Goal: Check status: Check status

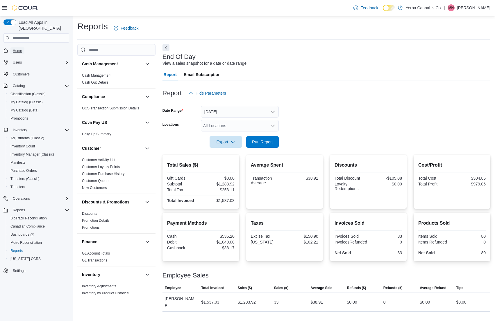
click at [20, 48] on span "Home" at bounding box center [17, 50] width 9 height 5
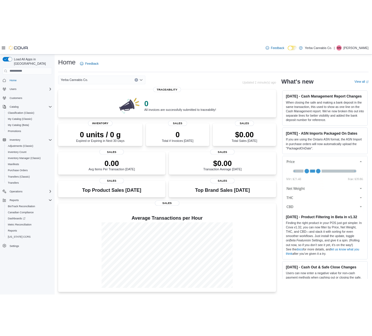
scroll to position [1, 0]
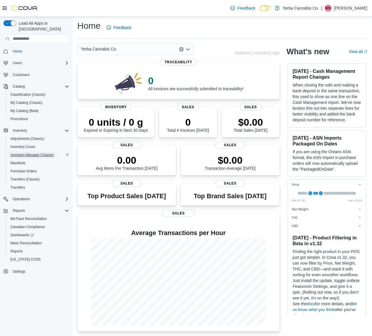
click at [42, 153] on span "Inventory Manager (Classic)" at bounding box center [32, 155] width 44 height 5
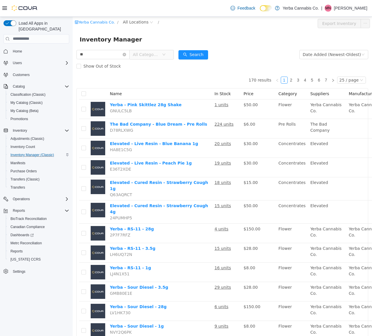
type input "**"
click at [142, 53] on span "All Categories" at bounding box center [146, 54] width 26 height 6
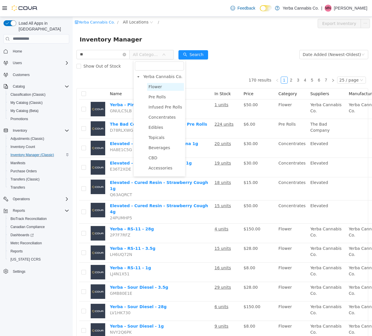
click at [148, 87] on span "Flower" at bounding box center [154, 86] width 13 height 5
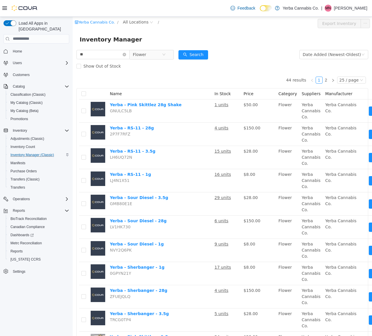
click at [204, 60] on div "Show Out of Stock" at bounding box center [222, 66] width 292 height 12
click at [199, 56] on button "Search" at bounding box center [193, 54] width 30 height 9
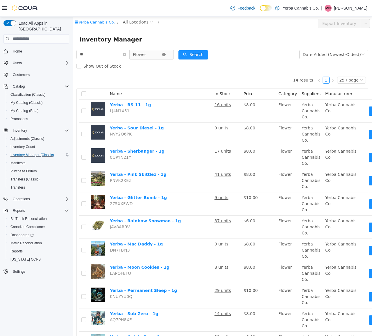
click at [166, 54] on icon "icon: close-circle" at bounding box center [163, 54] width 3 height 3
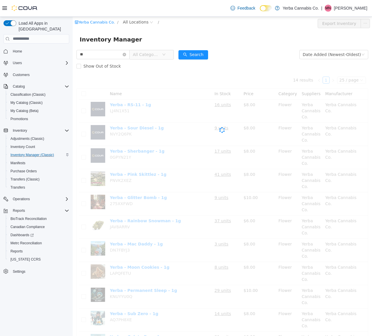
click at [166, 54] on icon "icon: down" at bounding box center [163, 54] width 3 height 3
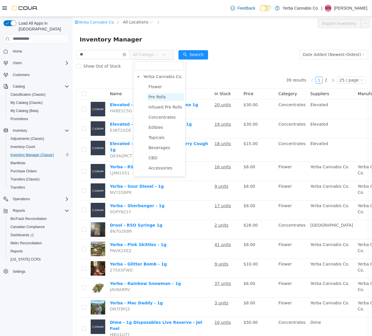
click at [167, 94] on span "Pre Rolls" at bounding box center [165, 97] width 37 height 8
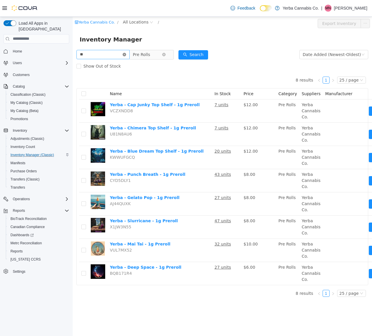
click at [126, 54] on icon "icon: close-circle" at bounding box center [124, 54] width 3 height 3
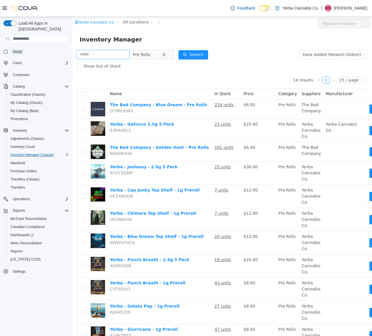
click at [19, 49] on span "Home" at bounding box center [17, 51] width 9 height 5
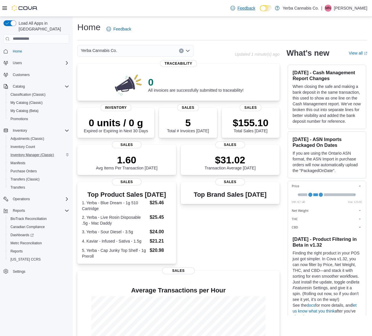
scroll to position [57, 0]
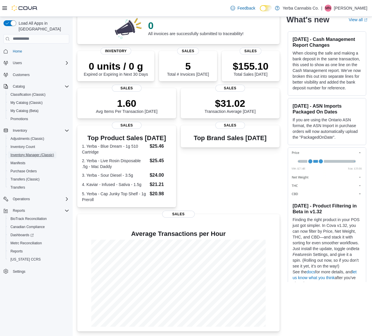
click at [30, 153] on span "Inventory Manager (Classic)" at bounding box center [32, 155] width 44 height 5
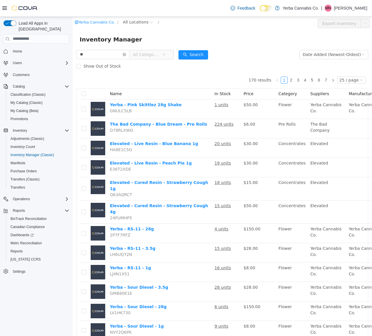
type input "**"
click at [144, 57] on span "All Categories" at bounding box center [146, 54] width 26 height 6
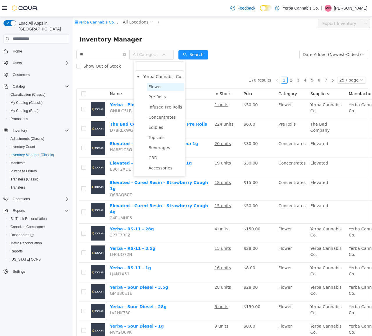
click at [157, 87] on span "Flower" at bounding box center [154, 86] width 13 height 5
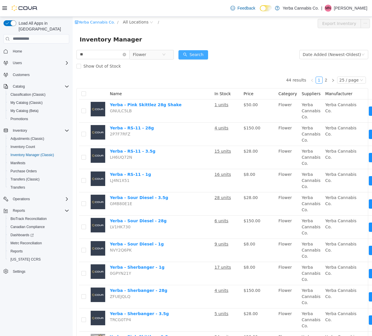
click at [199, 54] on button "Search" at bounding box center [193, 54] width 30 height 9
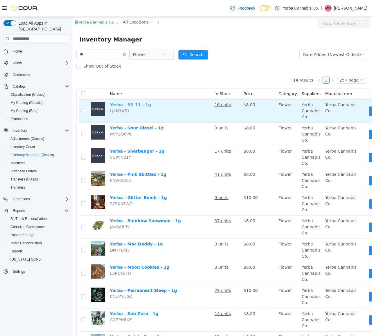
click at [129, 105] on link "Yerba - RS-11 - 1g" at bounding box center [130, 104] width 41 height 5
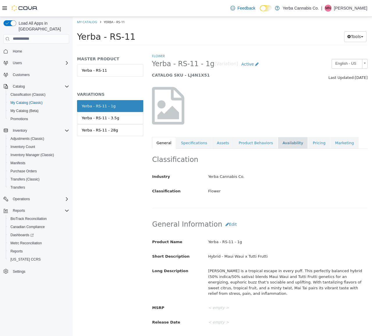
click at [284, 143] on link "Availability" at bounding box center [293, 143] width 30 height 12
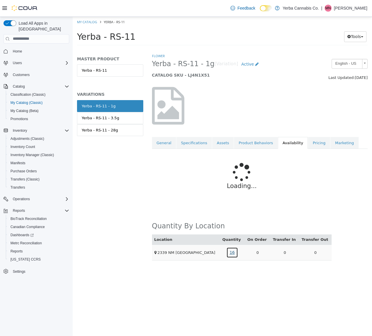
click at [234, 253] on link "16" at bounding box center [232, 252] width 12 height 11
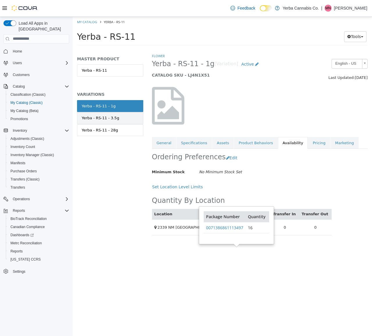
click at [115, 118] on div "Yerba - RS-11 - 3.5g" at bounding box center [100, 118] width 37 height 6
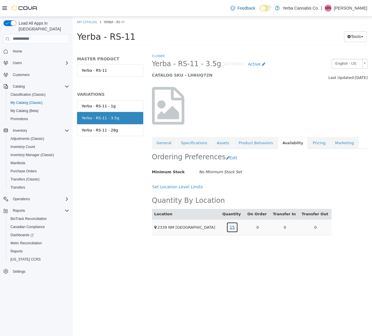
click at [237, 226] on link "15" at bounding box center [232, 227] width 12 height 11
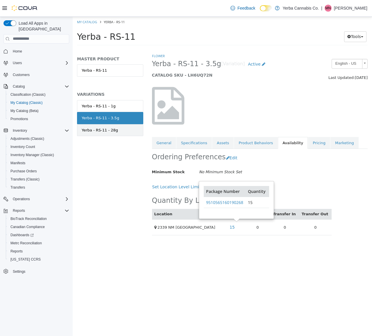
click at [111, 133] on link "Yerba - RS-11 - 28g" at bounding box center [110, 130] width 66 height 12
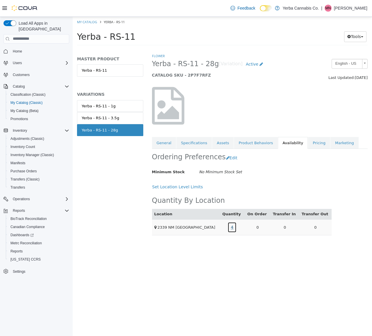
click at [236, 229] on link "4" at bounding box center [231, 227] width 9 height 11
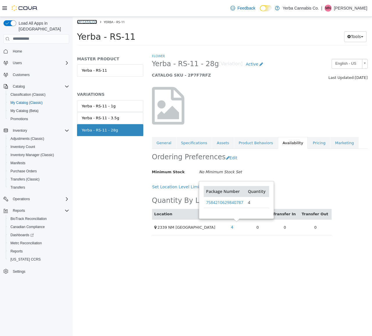
click at [91, 21] on link "My Catalog" at bounding box center [87, 21] width 20 height 4
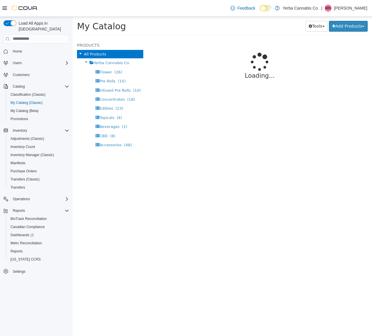
select select "**********"
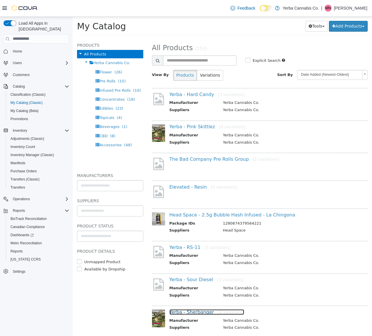
click at [198, 314] on link "Yerba - Sherbanger [3 variations]" at bounding box center [206, 312] width 75 height 6
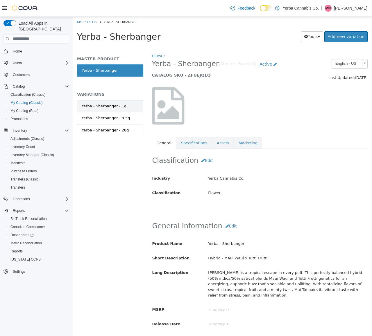
click at [109, 103] on div "Yerba - Sherbanger - 1g" at bounding box center [104, 106] width 45 height 6
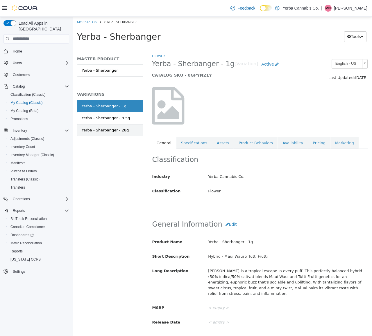
click at [110, 131] on div "Yerba - Sherbanger - 28g" at bounding box center [105, 130] width 47 height 6
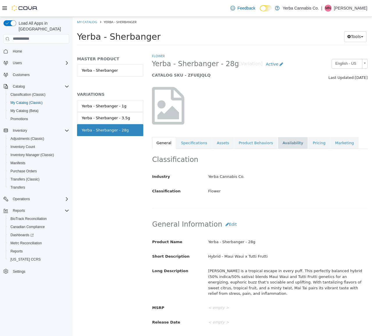
click at [287, 146] on link "Availability" at bounding box center [293, 143] width 30 height 12
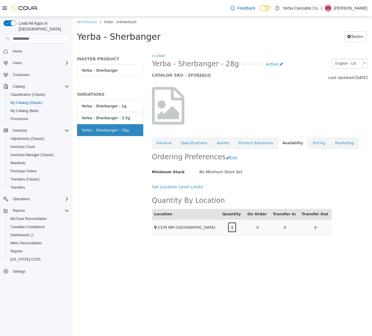
click at [235, 226] on link "4" at bounding box center [231, 227] width 9 height 11
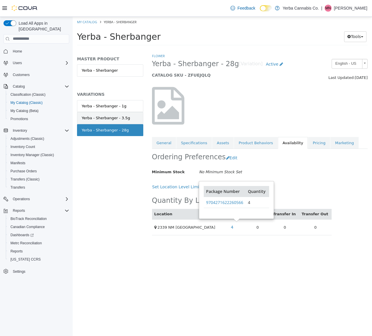
click at [102, 119] on div "Yerba - Sherbanger - 3.5g" at bounding box center [106, 118] width 48 height 6
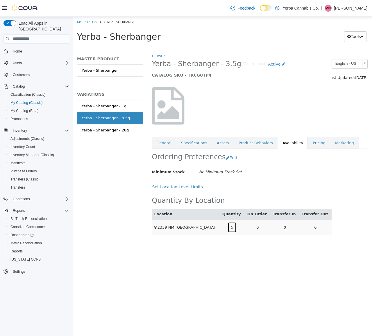
click at [236, 226] on link "5" at bounding box center [231, 227] width 9 height 11
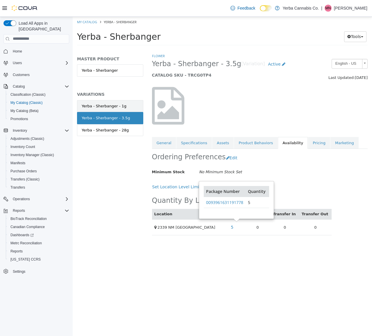
drag, startPoint x: 103, startPoint y: 107, endPoint x: 95, endPoint y: 104, distance: 8.2
click at [102, 107] on div "Yerba - Sherbanger - 1g" at bounding box center [104, 106] width 45 height 6
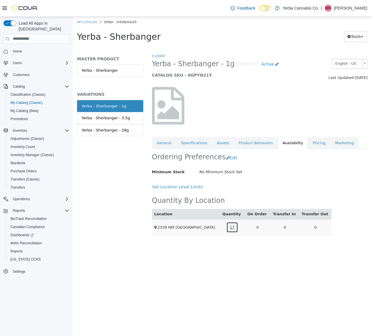
click at [235, 228] on link "17" at bounding box center [232, 227] width 12 height 11
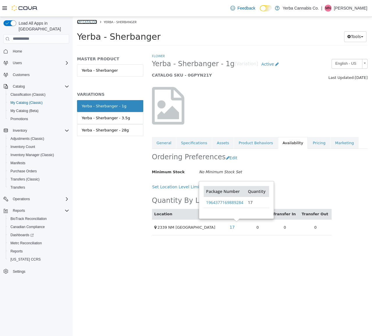
click at [85, 22] on link "My Catalog" at bounding box center [87, 21] width 20 height 4
select select "**********"
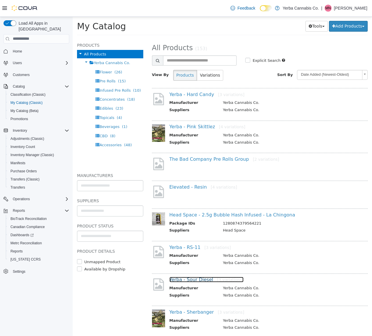
click at [201, 280] on link "Yerba - Sour Diesel [3 variations]" at bounding box center [206, 280] width 74 height 6
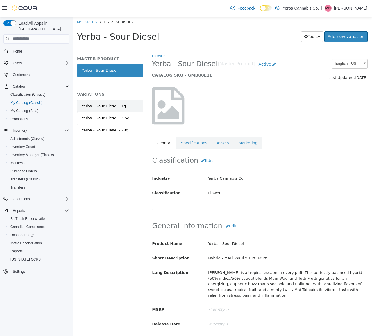
click at [116, 104] on div "Yerba - Sour Diesel - 1g" at bounding box center [104, 106] width 44 height 6
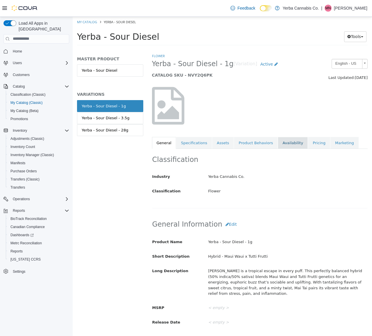
click at [279, 137] on link "Availability" at bounding box center [293, 143] width 30 height 12
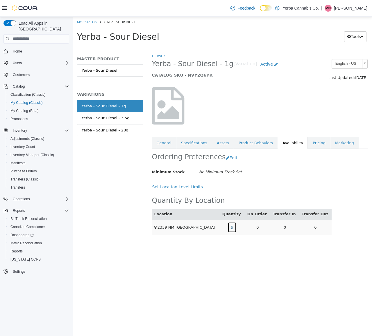
click at [234, 227] on link "9" at bounding box center [231, 227] width 9 height 11
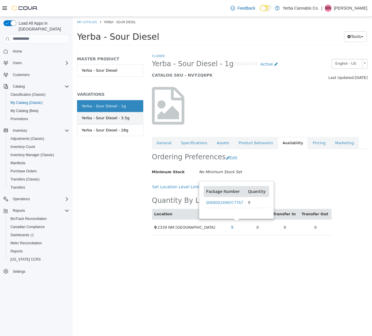
drag, startPoint x: 125, startPoint y: 119, endPoint x: 117, endPoint y: 118, distance: 7.6
click at [124, 119] on div "Yerba - Sour Diesel - 3.5g" at bounding box center [106, 118] width 48 height 6
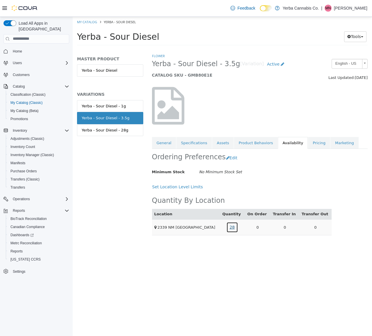
click at [230, 228] on link "28" at bounding box center [232, 227] width 12 height 11
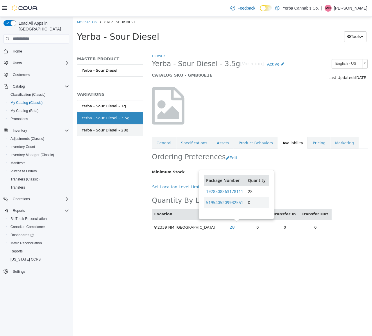
click at [112, 125] on link "Yerba - Sour Diesel - 28g" at bounding box center [110, 130] width 66 height 12
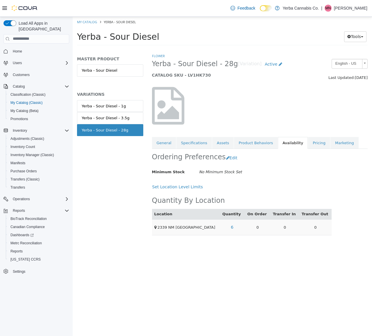
click at [231, 225] on td "6" at bounding box center [232, 227] width 25 height 16
click at [236, 227] on link "6" at bounding box center [231, 227] width 9 height 11
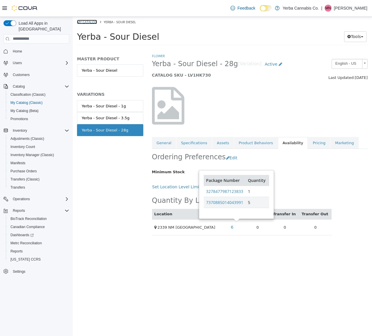
click at [86, 23] on link "My Catalog" at bounding box center [87, 21] width 20 height 4
select select "**********"
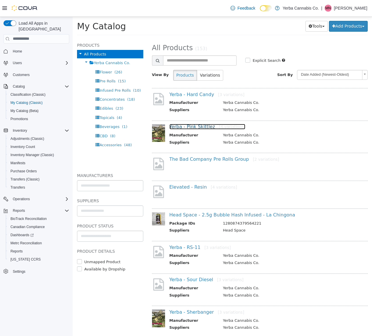
drag, startPoint x: 197, startPoint y: 127, endPoint x: 192, endPoint y: 124, distance: 5.5
click at [197, 127] on link "Yerba - Pink Skittlez [4 variations]" at bounding box center [207, 127] width 76 height 6
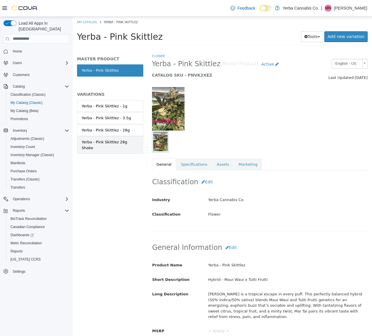
click at [125, 142] on div "Yerba - Pink Skittlez 28g Shake" at bounding box center [110, 144] width 57 height 11
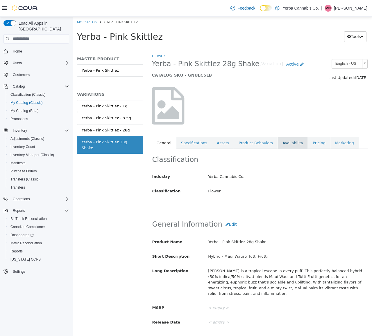
click at [295, 144] on link "Availability" at bounding box center [293, 143] width 30 height 12
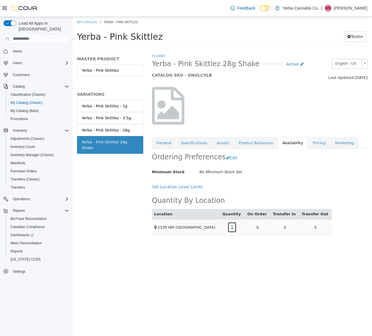
click at [235, 228] on link "1" at bounding box center [231, 227] width 9 height 11
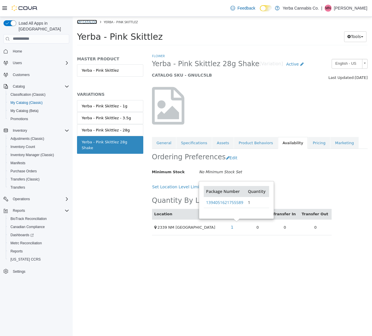
click at [96, 21] on link "My Catalog" at bounding box center [87, 21] width 20 height 4
select select "**********"
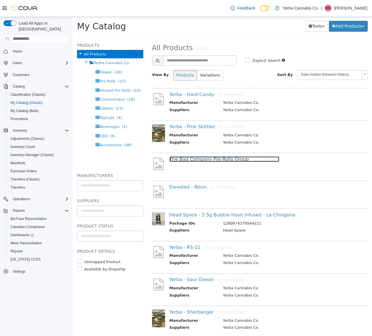
click at [214, 159] on link "The Bad Company Pre Rolls Group [2 variations]" at bounding box center [224, 159] width 110 height 6
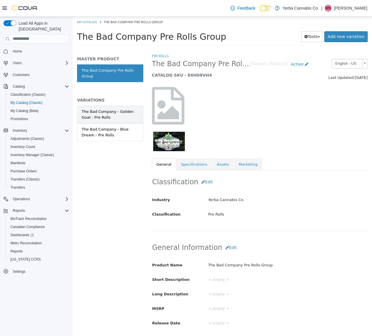
click at [117, 114] on div "The Bad Company - Golden Goat - Pre Rolls" at bounding box center [110, 114] width 57 height 11
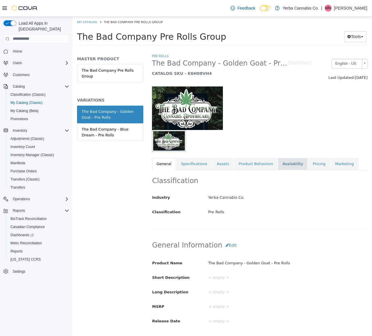
click at [292, 165] on link "Availability" at bounding box center [293, 164] width 30 height 12
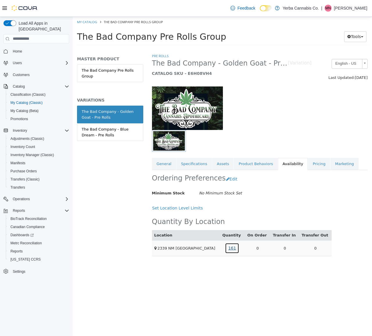
click at [234, 248] on link "161" at bounding box center [232, 248] width 14 height 11
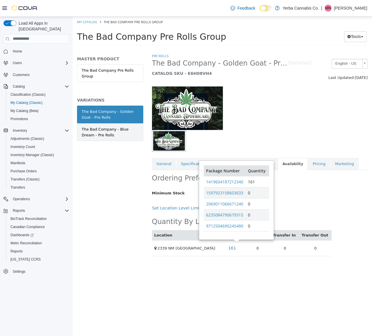
click at [101, 133] on div "The Bad Company - Blue Dream - Pre Rolls" at bounding box center [110, 131] width 57 height 11
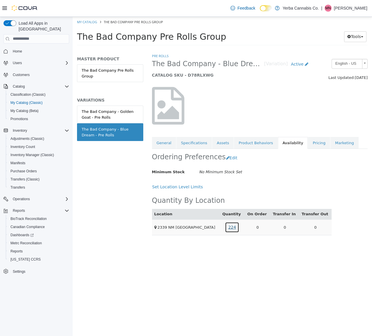
click at [235, 227] on link "224" at bounding box center [232, 227] width 14 height 11
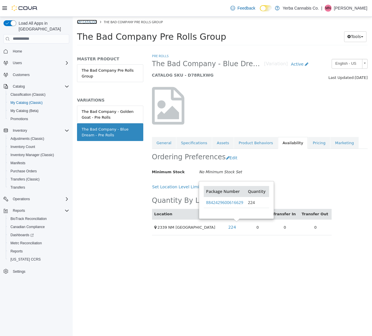
click at [91, 21] on link "My Catalog" at bounding box center [87, 21] width 20 height 4
select select "**********"
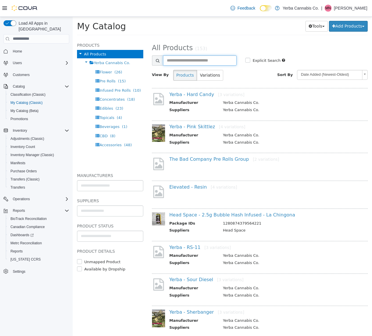
click at [190, 62] on input "text" at bounding box center [200, 60] width 74 height 10
type input "***"
select select "**********"
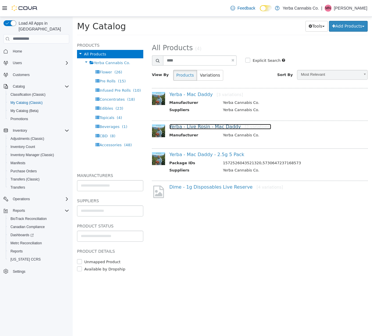
click at [200, 127] on link "Yerba - Live Rosin - Mac Daddy [2 variations]" at bounding box center [220, 127] width 102 height 6
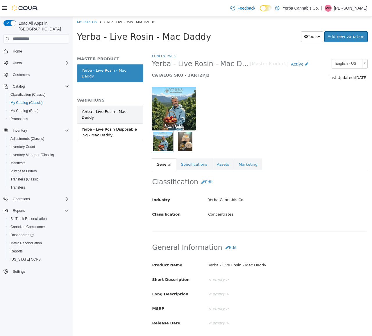
click at [96, 109] on div "Yerba - Live Rosin - Mac Daddy" at bounding box center [110, 114] width 57 height 11
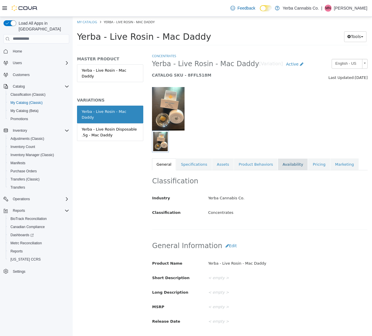
click at [278, 161] on link "Availability" at bounding box center [293, 164] width 30 height 12
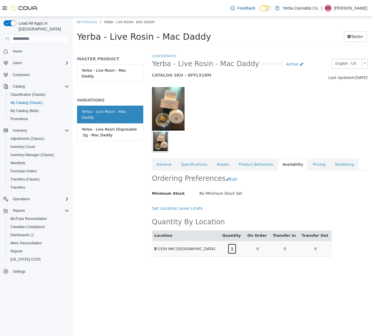
click at [236, 247] on link "9" at bounding box center [231, 248] width 9 height 11
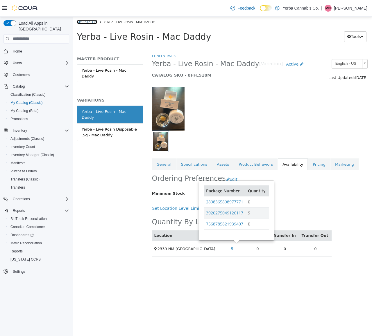
click at [89, 21] on link "My Catalog" at bounding box center [87, 21] width 20 height 4
select select "**********"
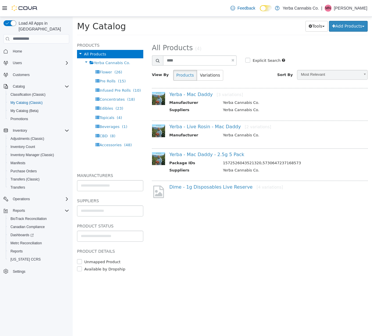
click at [232, 60] on link at bounding box center [232, 60] width 3 height 4
click at [232, 60] on input "text" at bounding box center [200, 60] width 74 height 10
select select "**********"
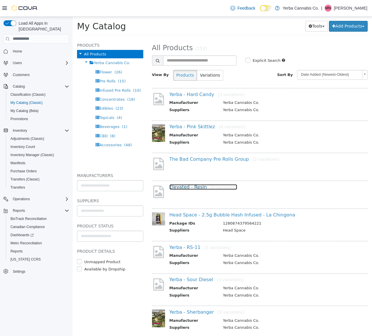
click at [195, 186] on link "Elevated - Resin [4 variations]" at bounding box center [203, 187] width 68 height 6
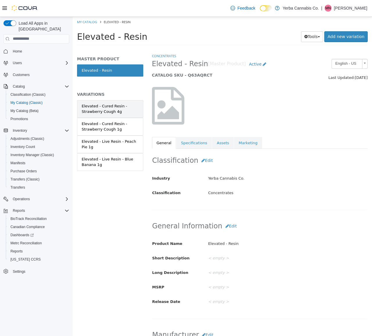
click at [111, 112] on div "Elevated - Cured Resin - Strawberry Cough 4g" at bounding box center [110, 108] width 57 height 11
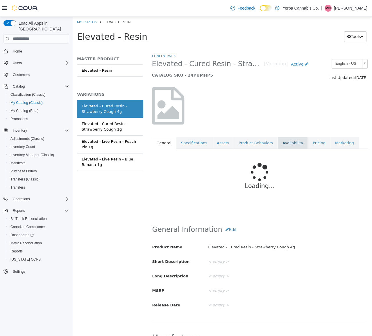
click at [286, 142] on link "Availability" at bounding box center [293, 143] width 30 height 12
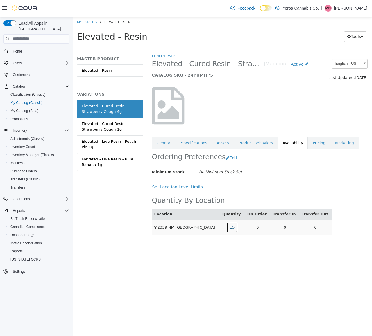
click at [234, 230] on link "15" at bounding box center [232, 227] width 12 height 11
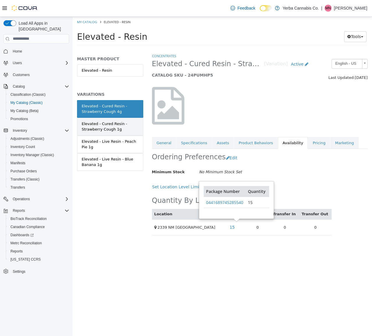
click at [111, 131] on div "Elevated - Cured Resin - Strawberry Cough 1g" at bounding box center [110, 126] width 57 height 11
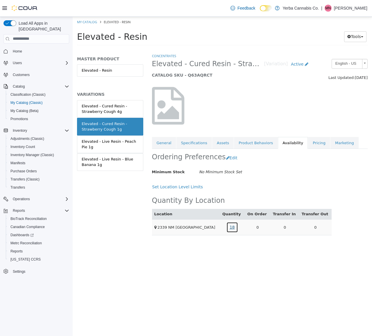
click at [234, 228] on link "18" at bounding box center [232, 227] width 12 height 11
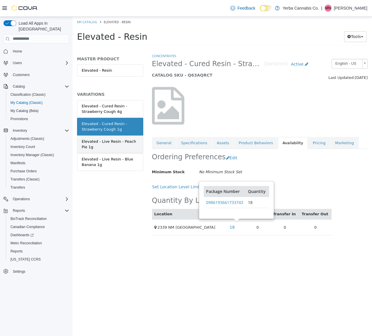
click at [111, 146] on div "Elevated - Live Resin - Peach Pie 1g" at bounding box center [110, 144] width 57 height 11
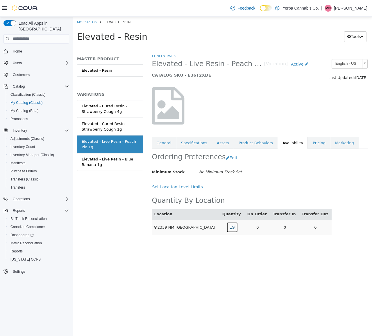
click at [236, 227] on link "19" at bounding box center [232, 227] width 12 height 11
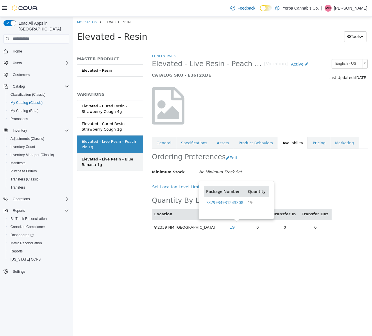
click at [115, 160] on div "Elevated - Live Resin - Blue Banana 1g" at bounding box center [110, 161] width 57 height 11
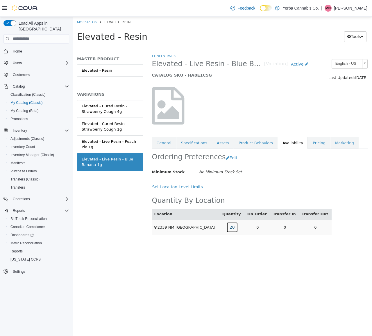
click at [238, 227] on link "20" at bounding box center [232, 227] width 12 height 11
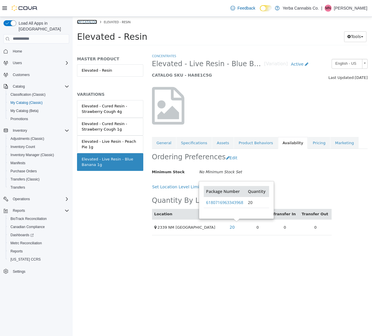
click at [89, 21] on link "My Catalog" at bounding box center [87, 21] width 20 height 4
select select "**********"
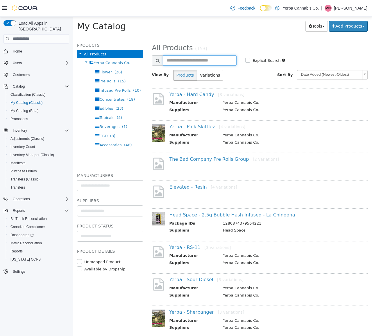
click at [174, 62] on input "text" at bounding box center [200, 60] width 74 height 10
type input "***"
select select "**********"
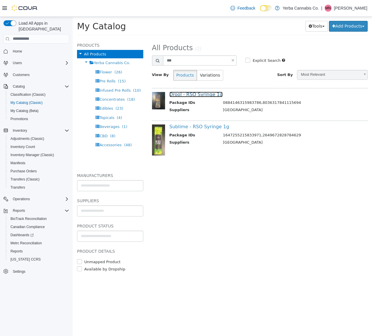
drag, startPoint x: 185, startPoint y: 96, endPoint x: 163, endPoint y: 90, distance: 22.7
click at [185, 96] on link "Drool - RSO Syringe 1g" at bounding box center [195, 94] width 53 height 6
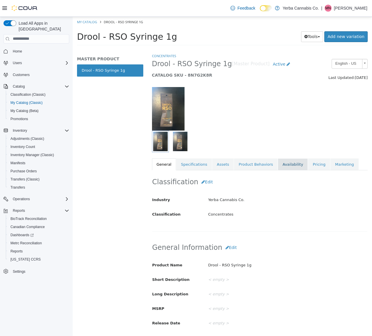
click at [282, 165] on link "Availability" at bounding box center [293, 164] width 30 height 12
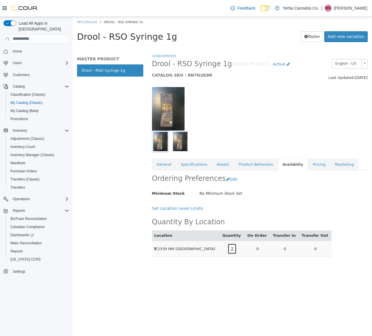
click at [236, 247] on link "2" at bounding box center [231, 248] width 9 height 11
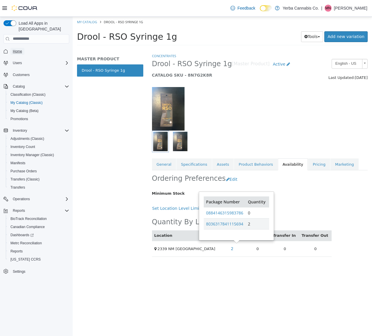
click at [19, 49] on span "Home" at bounding box center [17, 51] width 9 height 5
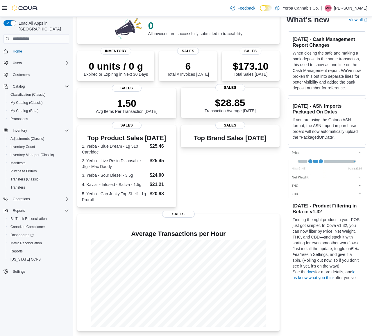
scroll to position [57, 0]
click at [41, 153] on span "Inventory Manager (Classic)" at bounding box center [32, 155] width 44 height 5
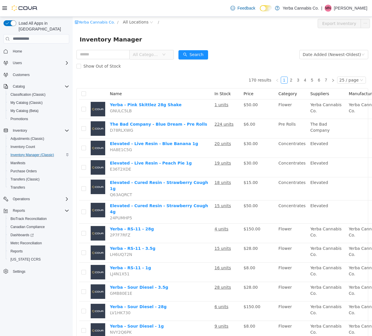
click at [162, 55] on span "All Categories" at bounding box center [147, 54] width 29 height 9
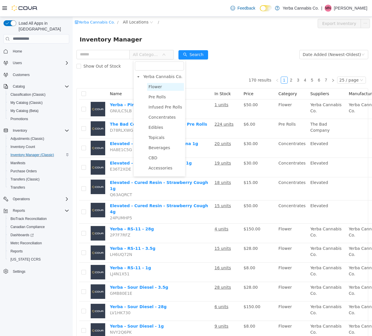
click at [159, 87] on span "Flower" at bounding box center [154, 86] width 13 height 5
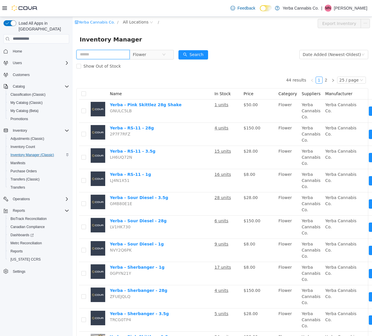
click at [115, 53] on input "text" at bounding box center [102, 54] width 53 height 9
type input "**"
click at [195, 55] on button "Search" at bounding box center [193, 54] width 30 height 9
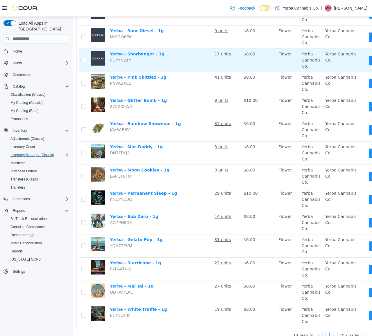
scroll to position [105, 0]
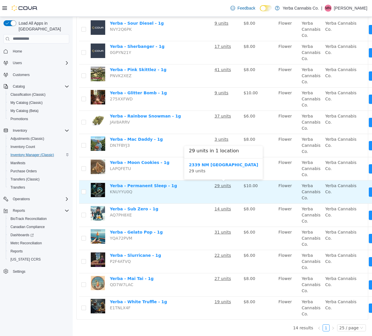
click at [220, 186] on u "29 units" at bounding box center [222, 185] width 17 height 5
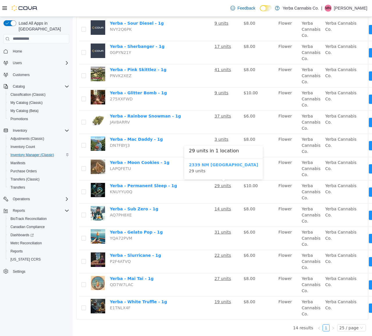
click at [215, 165] on b "2339 NM [GEOGRAPHIC_DATA]" at bounding box center [223, 164] width 69 height 5
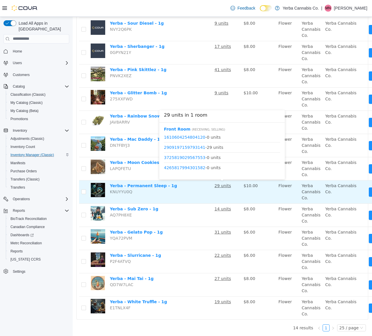
click at [221, 186] on u "29 units" at bounding box center [222, 185] width 17 height 5
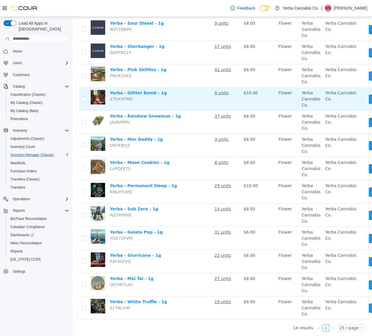
click at [220, 92] on u "9 units" at bounding box center [221, 92] width 14 height 5
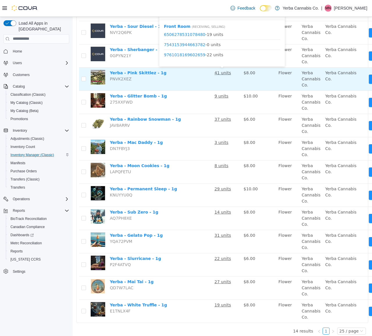
scroll to position [105, 0]
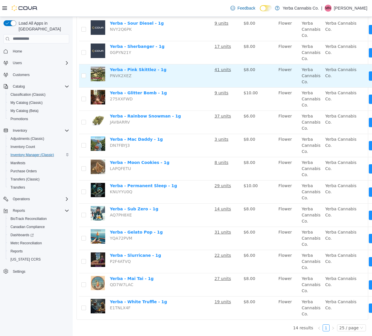
click at [221, 70] on u "41 units" at bounding box center [222, 69] width 17 height 5
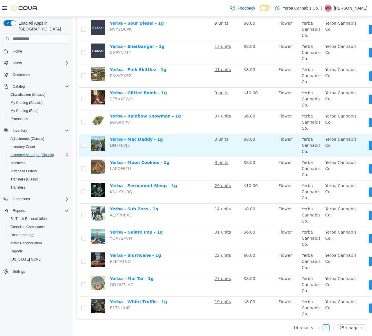
click at [219, 139] on u "3 units" at bounding box center [221, 139] width 14 height 5
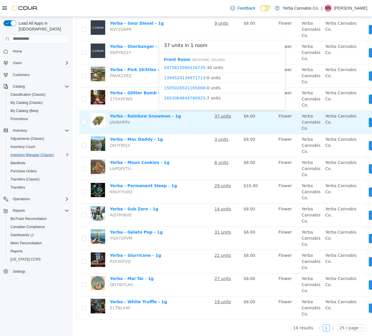
click at [221, 118] on u "37 units" at bounding box center [222, 116] width 17 height 5
click at [219, 117] on u "37 units" at bounding box center [222, 116] width 17 height 5
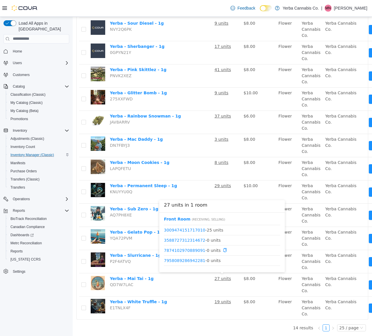
scroll to position [38, 0]
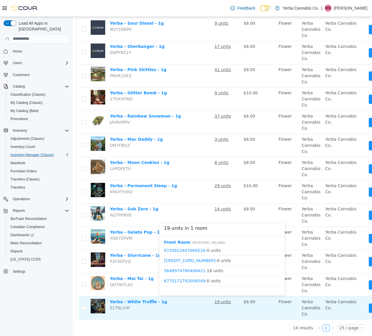
click at [220, 302] on u "19 units" at bounding box center [222, 301] width 17 height 5
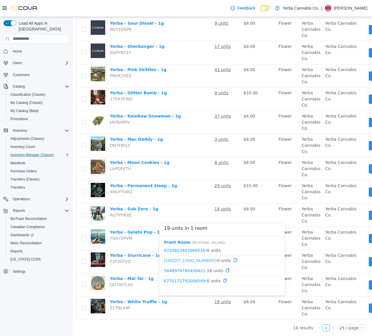
scroll to position [17, 0]
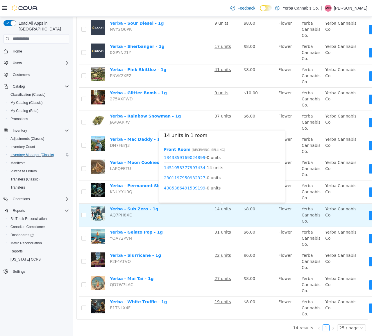
click at [217, 210] on u "14 units" at bounding box center [222, 208] width 17 height 5
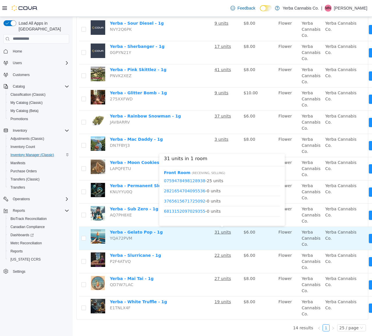
click at [220, 233] on u "31 units" at bounding box center [222, 232] width 17 height 5
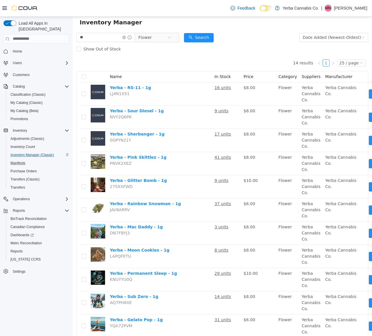
scroll to position [0, 0]
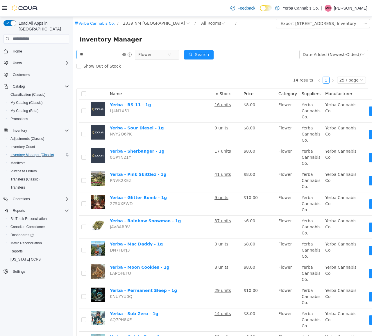
click at [126, 55] on icon "icon: close-circle" at bounding box center [123, 54] width 3 height 3
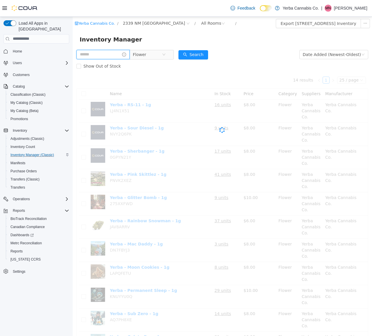
click at [105, 56] on input "text" at bounding box center [102, 54] width 53 height 9
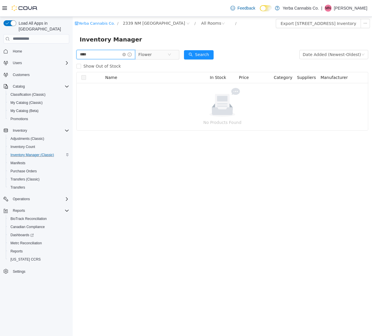
type input "****"
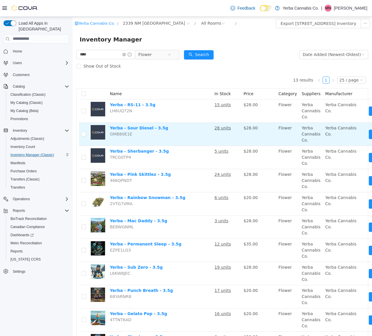
click at [219, 131] on td "28 units" at bounding box center [226, 134] width 29 height 23
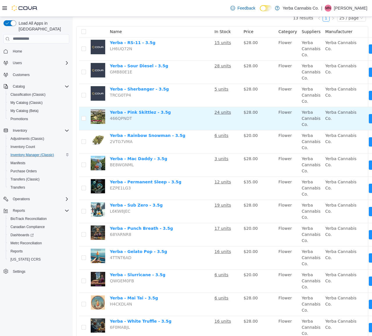
scroll to position [82, 0]
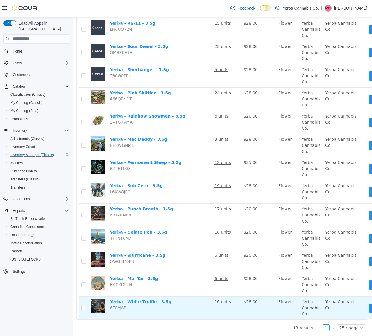
click at [222, 302] on u "16 units" at bounding box center [222, 301] width 17 height 5
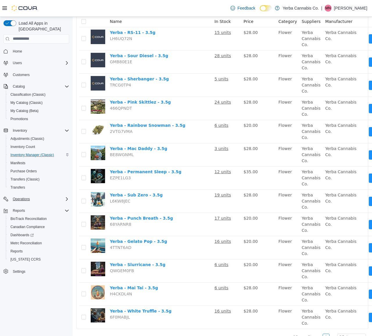
scroll to position [71, 0]
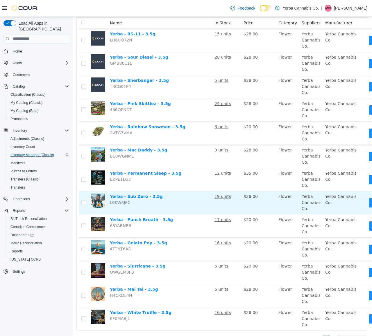
click at [220, 196] on u "19 units" at bounding box center [222, 196] width 17 height 5
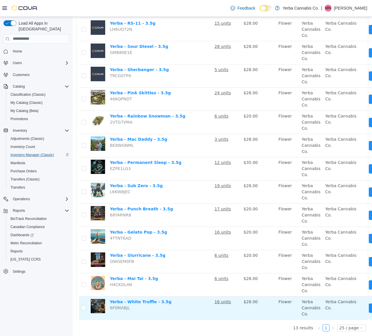
scroll to position [80, 0]
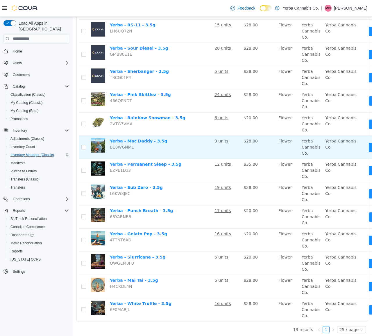
click at [217, 141] on u "3 units" at bounding box center [221, 141] width 14 height 5
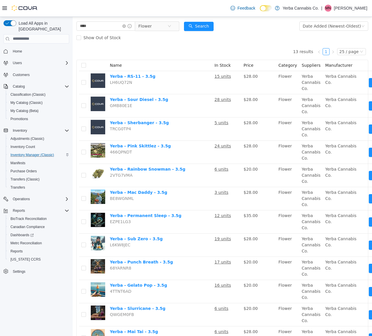
scroll to position [0, 0]
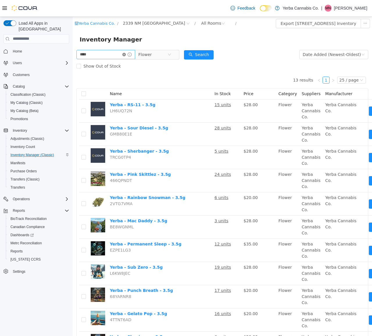
click at [126, 53] on icon "icon: close-circle" at bounding box center [123, 54] width 3 height 3
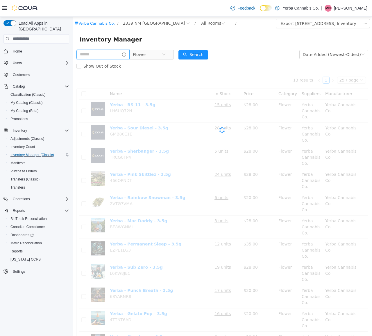
click at [99, 52] on input "text" at bounding box center [102, 54] width 53 height 9
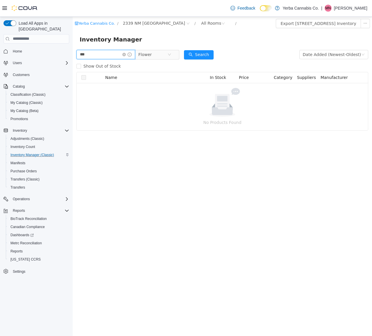
type input "***"
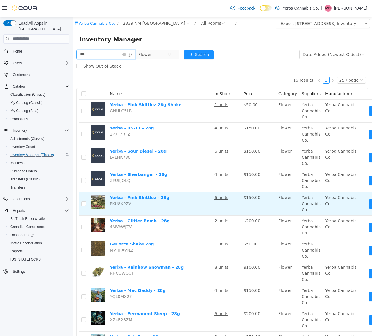
scroll to position [152, 0]
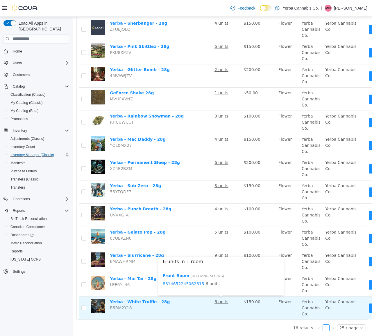
click at [218, 302] on u "6 units" at bounding box center [221, 301] width 14 height 5
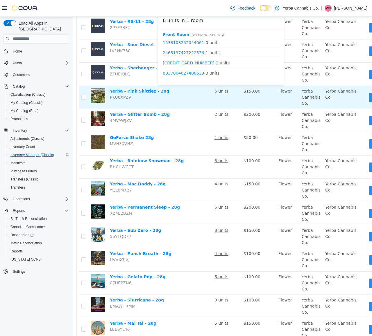
scroll to position [104, 0]
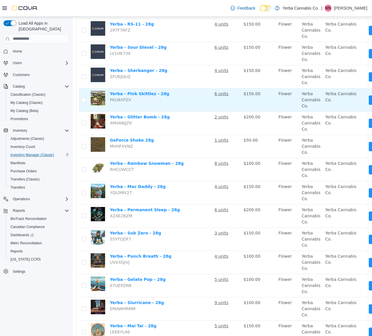
click at [222, 95] on u "6 units" at bounding box center [221, 93] width 14 height 5
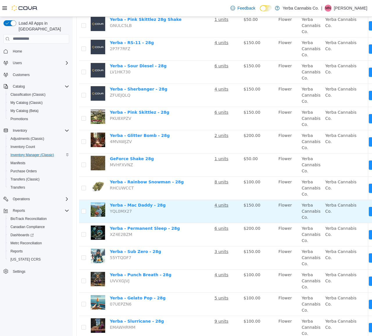
scroll to position [152, 0]
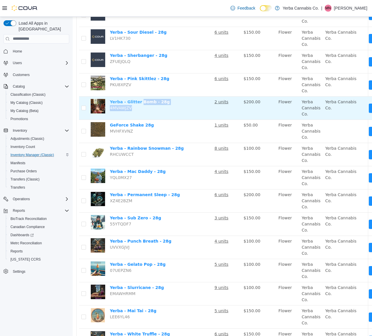
click at [138, 101] on td "Yerba - Glitter Bomb - 28g 4MVAWJZV" at bounding box center [159, 107] width 105 height 23
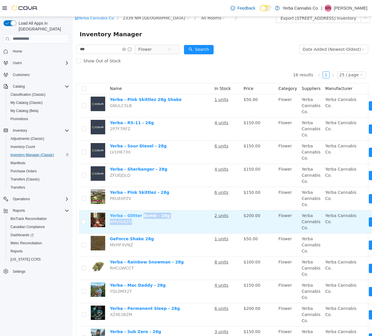
scroll to position [0, 0]
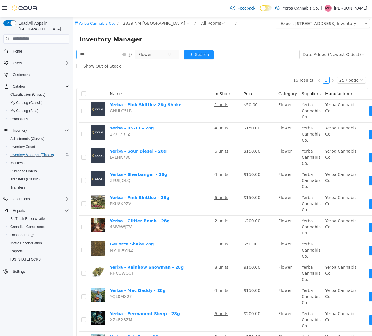
click at [126, 55] on icon "icon: close-circle" at bounding box center [123, 54] width 3 height 3
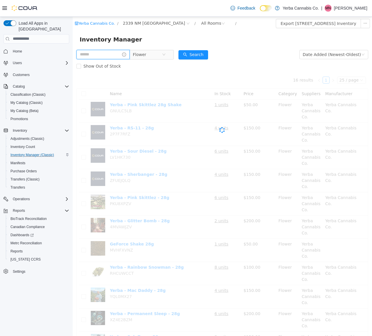
click at [110, 57] on input "text" at bounding box center [102, 54] width 53 height 9
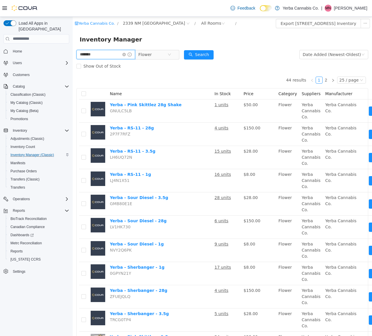
type input "*******"
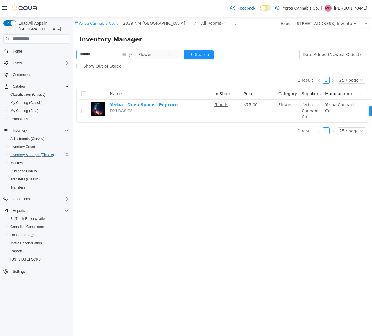
click at [126, 54] on icon "icon: close-circle" at bounding box center [123, 54] width 3 height 3
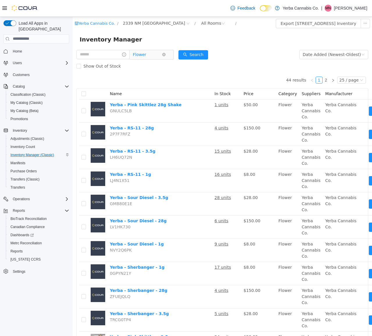
click at [153, 53] on span "Flower" at bounding box center [147, 54] width 29 height 9
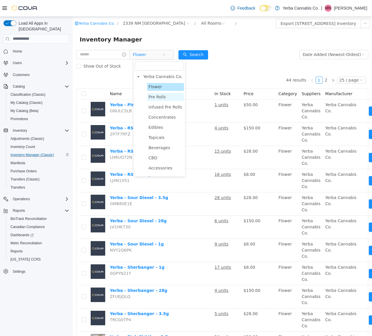
click at [155, 98] on span "Pre Rolls" at bounding box center [156, 96] width 17 height 5
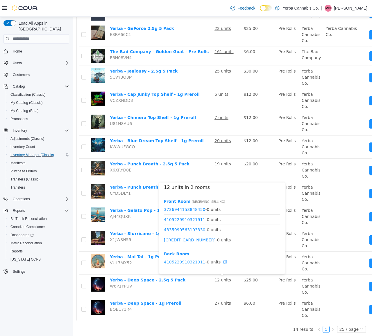
scroll to position [96, 0]
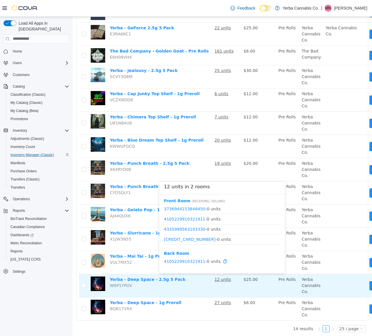
click at [220, 282] on u "12 units" at bounding box center [222, 279] width 17 height 5
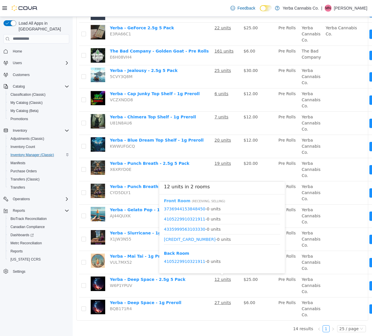
scroll to position [96, 0]
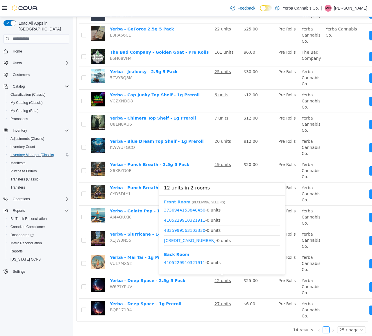
click at [179, 202] on b "Front Room" at bounding box center [177, 201] width 26 height 5
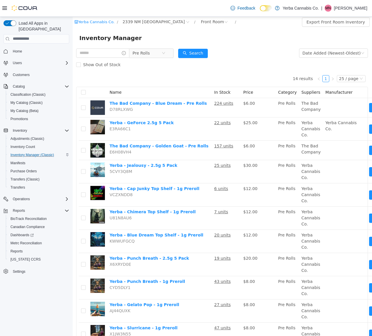
scroll to position [1, 0]
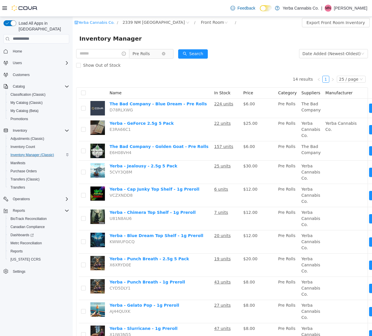
click at [168, 49] on span "Pre Rolls" at bounding box center [149, 53] width 40 height 9
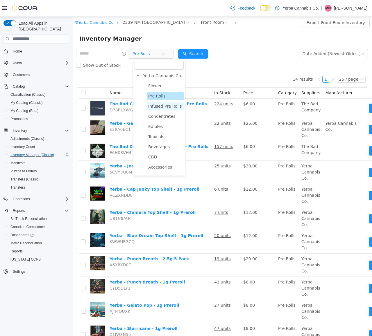
click at [166, 109] on span "Infused Pre Rolls" at bounding box center [165, 106] width 37 height 8
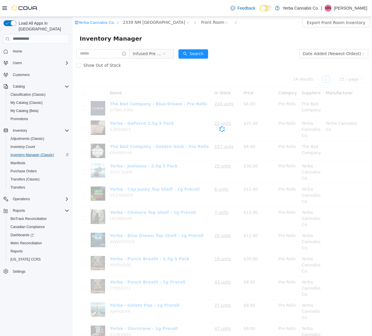
scroll to position [0, 0]
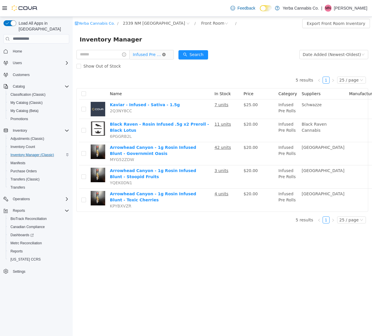
click at [166, 55] on icon "icon: close-circle" at bounding box center [163, 54] width 3 height 3
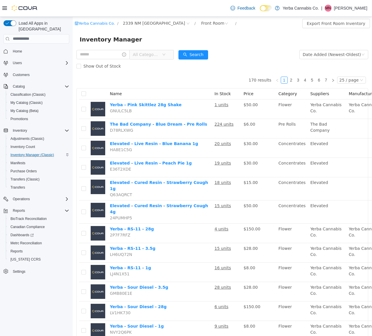
click at [169, 54] on span "All Categories" at bounding box center [149, 54] width 40 height 9
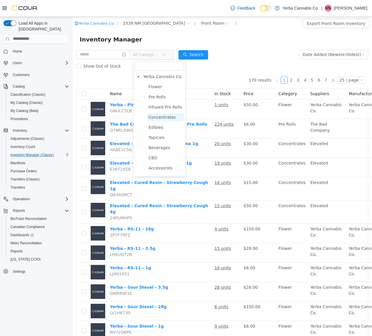
click at [157, 118] on span "Concentrates" at bounding box center [161, 117] width 27 height 5
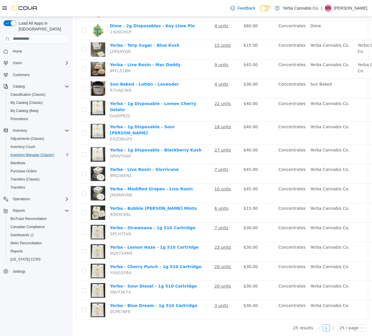
scroll to position [323, 0]
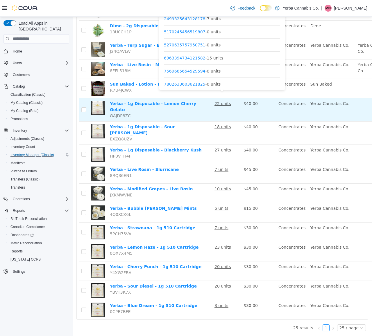
click at [227, 98] on td "22 units" at bounding box center [226, 109] width 29 height 23
click at [224, 98] on td "22 units" at bounding box center [226, 109] width 29 height 23
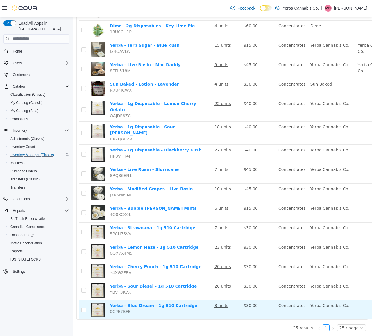
click at [219, 307] on td "3 units" at bounding box center [226, 309] width 29 height 19
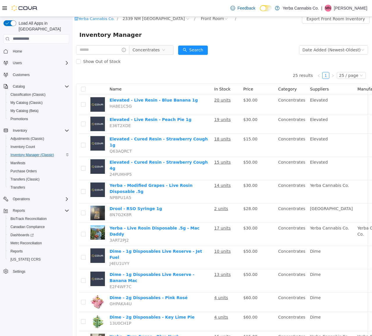
scroll to position [0, 0]
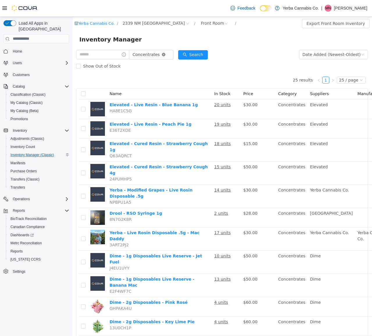
click at [165, 54] on icon "icon: close-circle" at bounding box center [163, 54] width 3 height 3
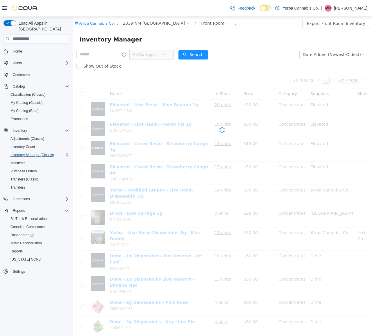
scroll to position [0, 0]
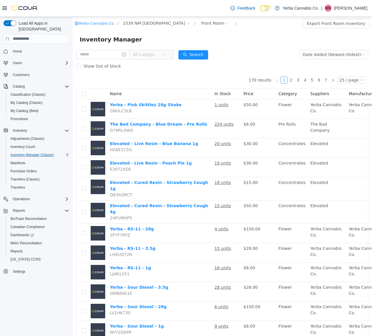
click at [165, 55] on icon "icon: down" at bounding box center [163, 54] width 3 height 2
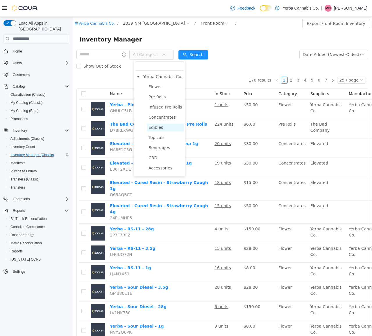
click at [154, 130] on span "Edibles" at bounding box center [155, 127] width 15 height 5
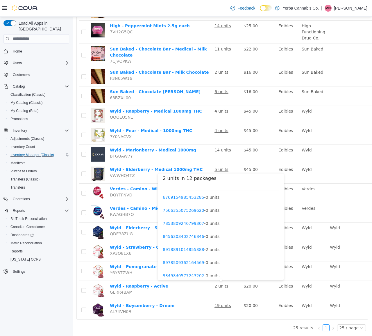
scroll to position [50, 0]
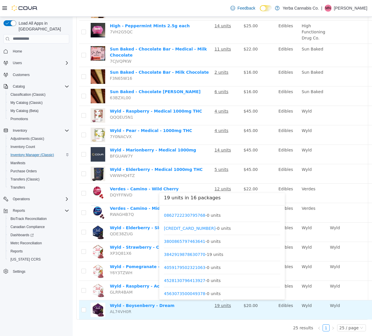
click at [224, 306] on u "19 units" at bounding box center [222, 305] width 17 height 5
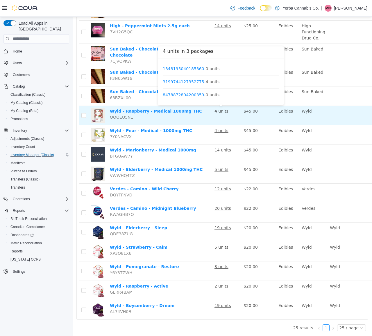
click at [219, 112] on u "4 units" at bounding box center [221, 111] width 14 height 5
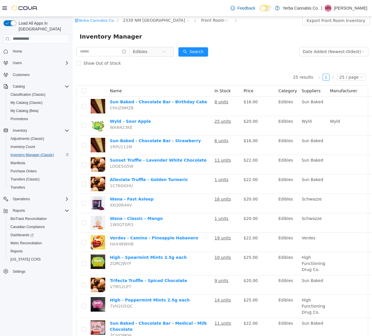
scroll to position [0, 0]
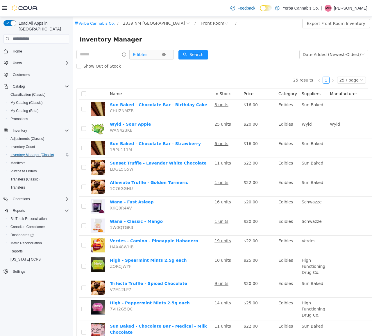
click at [166, 56] on icon "icon: close-circle" at bounding box center [163, 54] width 3 height 3
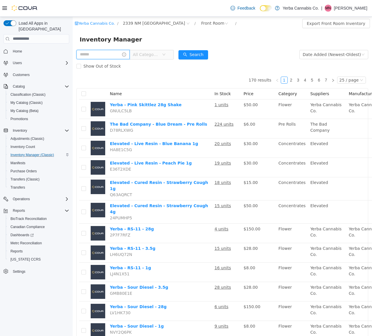
click at [93, 57] on input "text" at bounding box center [102, 54] width 53 height 9
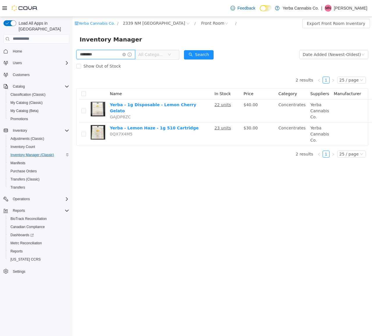
type input "********"
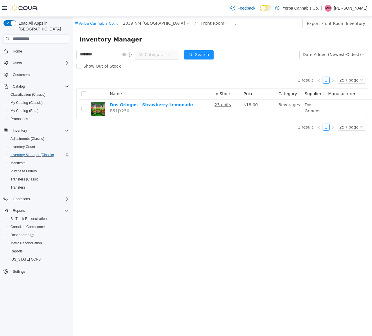
click at [167, 54] on span "All Categories" at bounding box center [152, 54] width 29 height 9
click at [169, 150] on span "Beverages" at bounding box center [164, 147] width 21 height 5
click at [126, 55] on icon "icon: close-circle" at bounding box center [123, 54] width 3 height 3
click at [162, 121] on div "1 result 1 25 / page Name In Stock Price Category Suppliers Manufacturer Dos Gr…" at bounding box center [222, 103] width 292 height 63
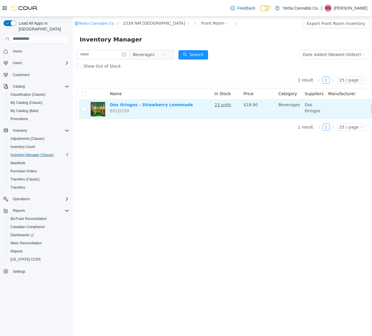
click at [225, 103] on u "23 units" at bounding box center [222, 104] width 17 height 5
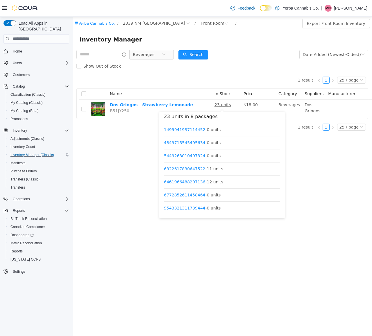
scroll to position [17, 0]
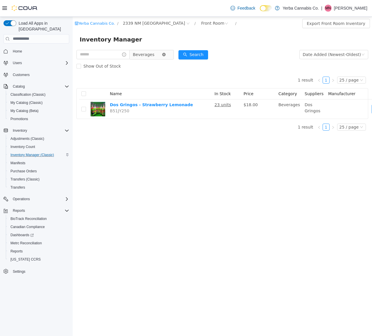
click at [166, 55] on icon "icon: close-circle" at bounding box center [163, 54] width 3 height 3
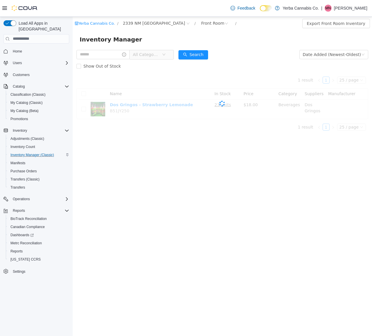
click at [166, 55] on icon "icon: down" at bounding box center [163, 54] width 3 height 3
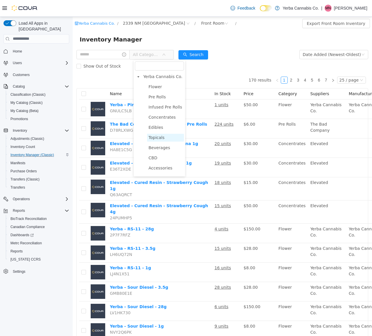
click at [165, 136] on span "Topicals" at bounding box center [165, 138] width 37 height 8
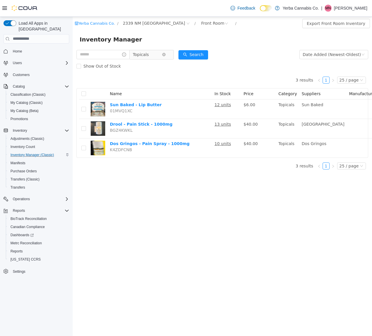
click at [167, 51] on span "Topicals" at bounding box center [149, 54] width 40 height 9
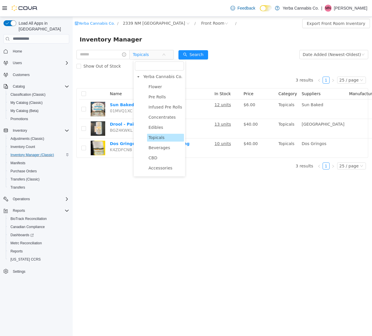
click at [152, 163] on ul "Flower Pre Rolls Infused Pre Rolls Concentrates Edibles Topicals Beverages CBD …" at bounding box center [159, 132] width 49 height 99
click at [152, 160] on span "CBD" at bounding box center [152, 157] width 9 height 5
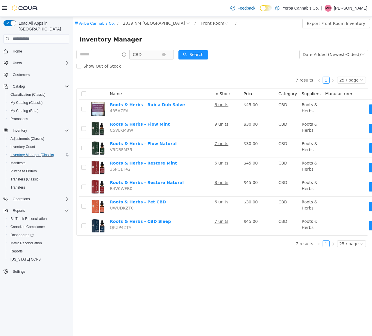
click at [150, 56] on span "CBD" at bounding box center [147, 54] width 29 height 9
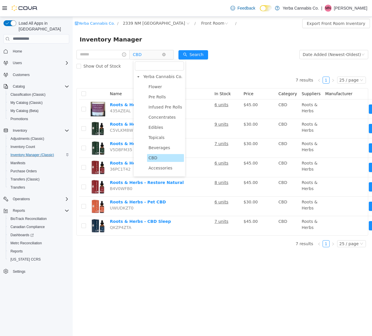
click at [145, 57] on span "CBD" at bounding box center [147, 54] width 29 height 9
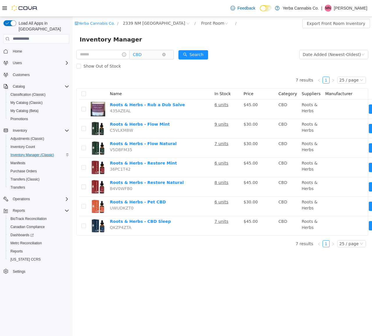
click at [145, 57] on span "CBD" at bounding box center [147, 54] width 29 height 9
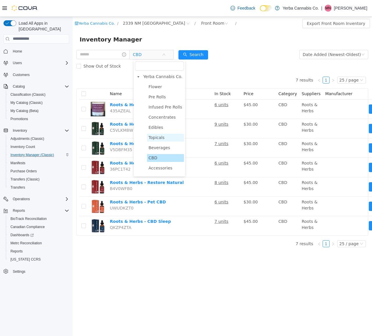
scroll to position [9, 0]
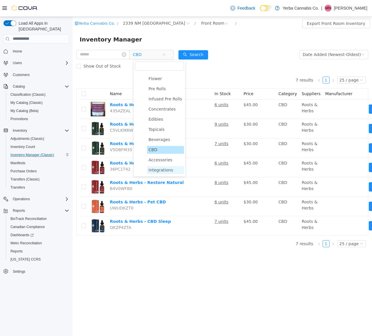
click at [170, 171] on span "Integrations" at bounding box center [160, 170] width 24 height 5
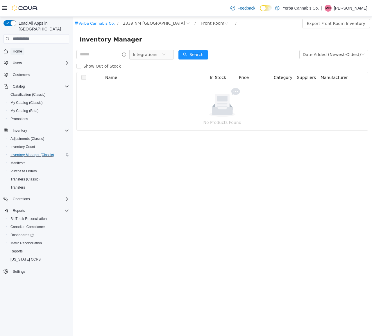
click at [16, 49] on span "Home" at bounding box center [17, 51] width 9 height 5
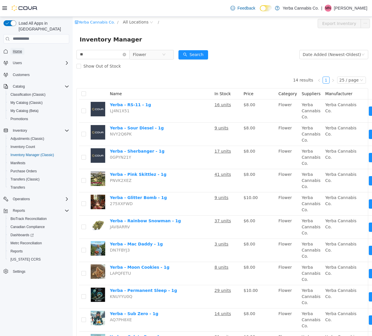
click at [16, 49] on span "Home" at bounding box center [17, 51] width 9 height 5
